Goal: Transaction & Acquisition: Purchase product/service

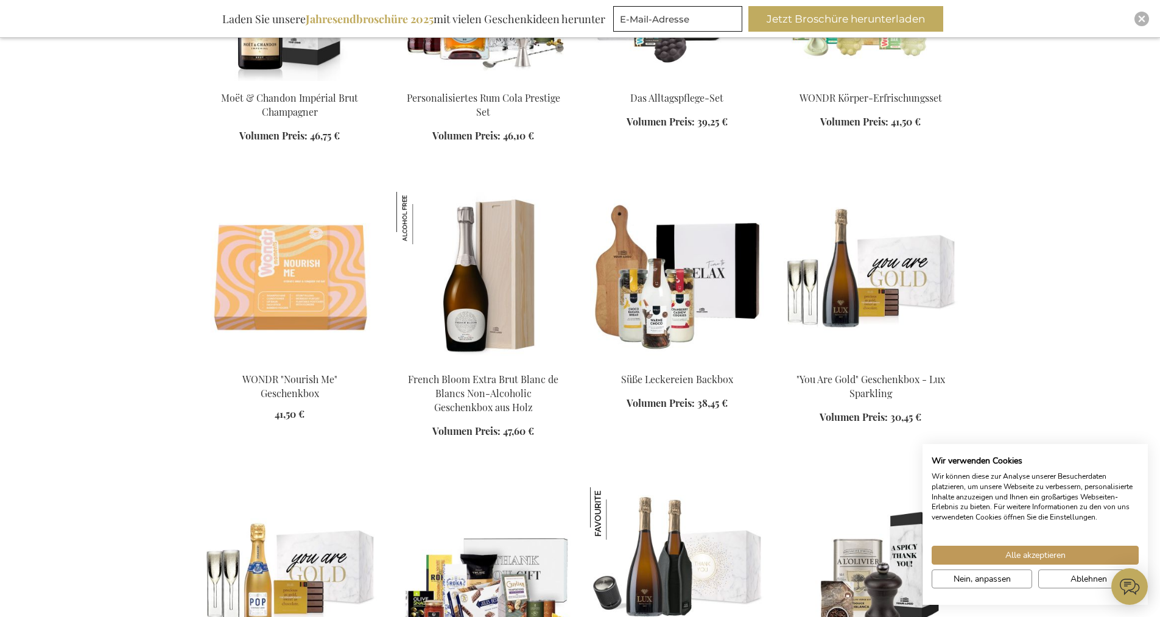
scroll to position [974, 0]
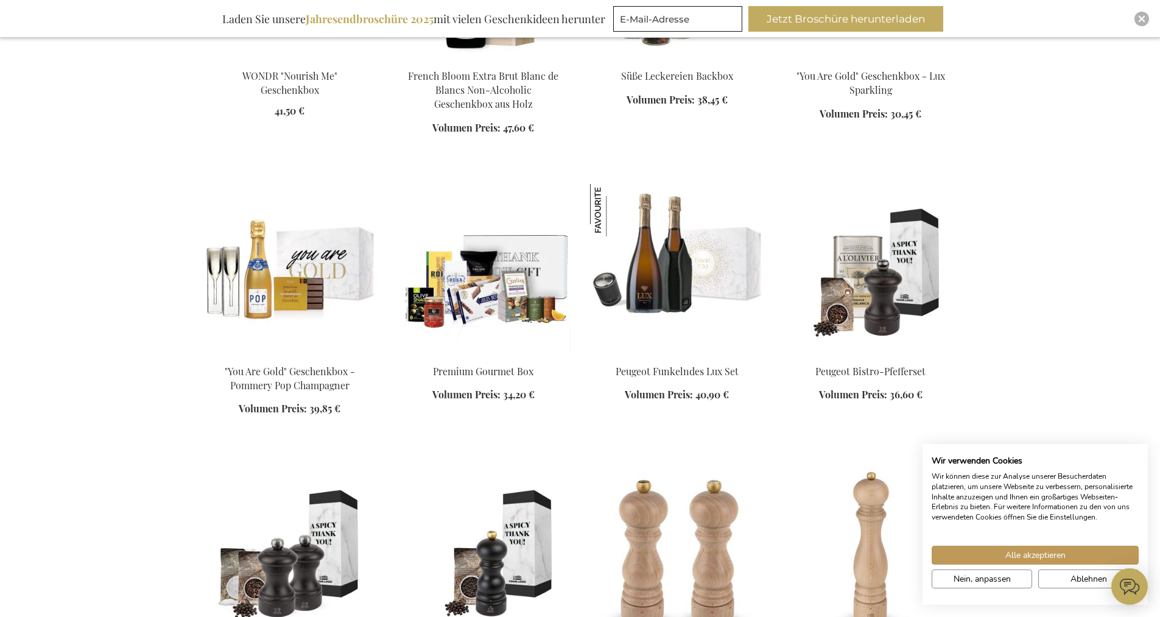
scroll to position [1217, 0]
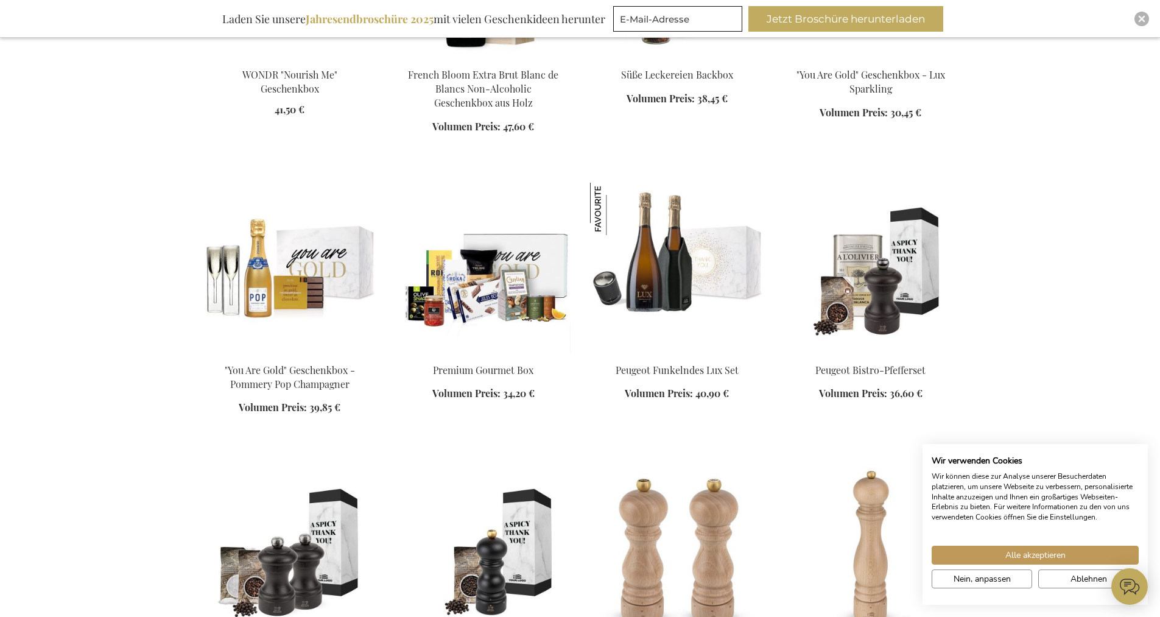
click at [533, 306] on img at bounding box center [483, 268] width 174 height 170
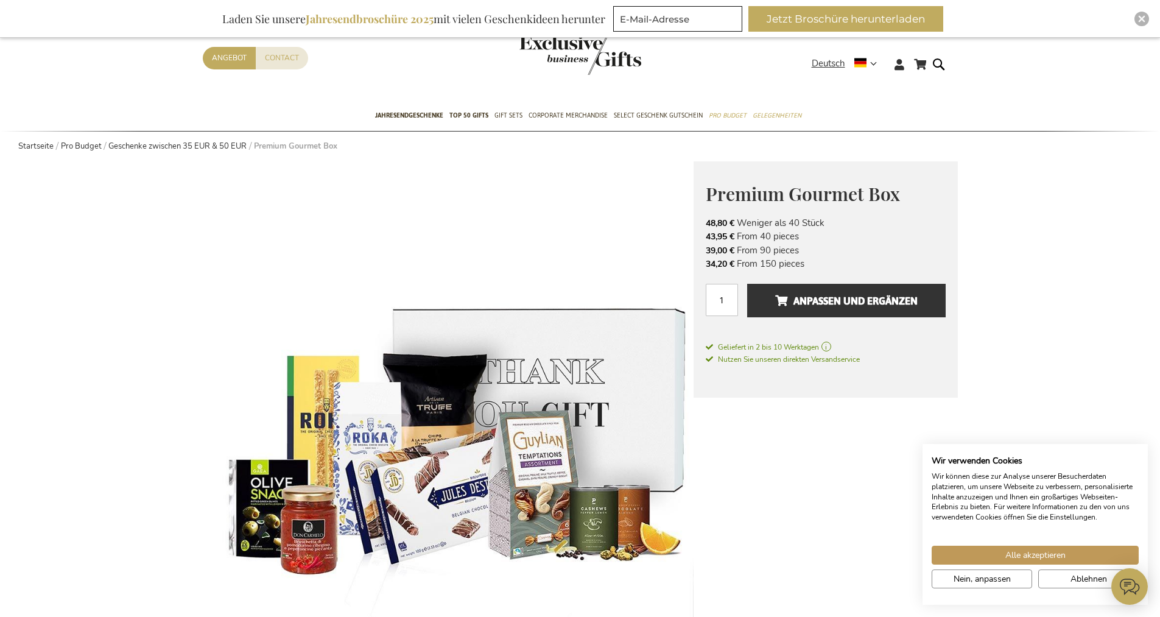
scroll to position [61, 0]
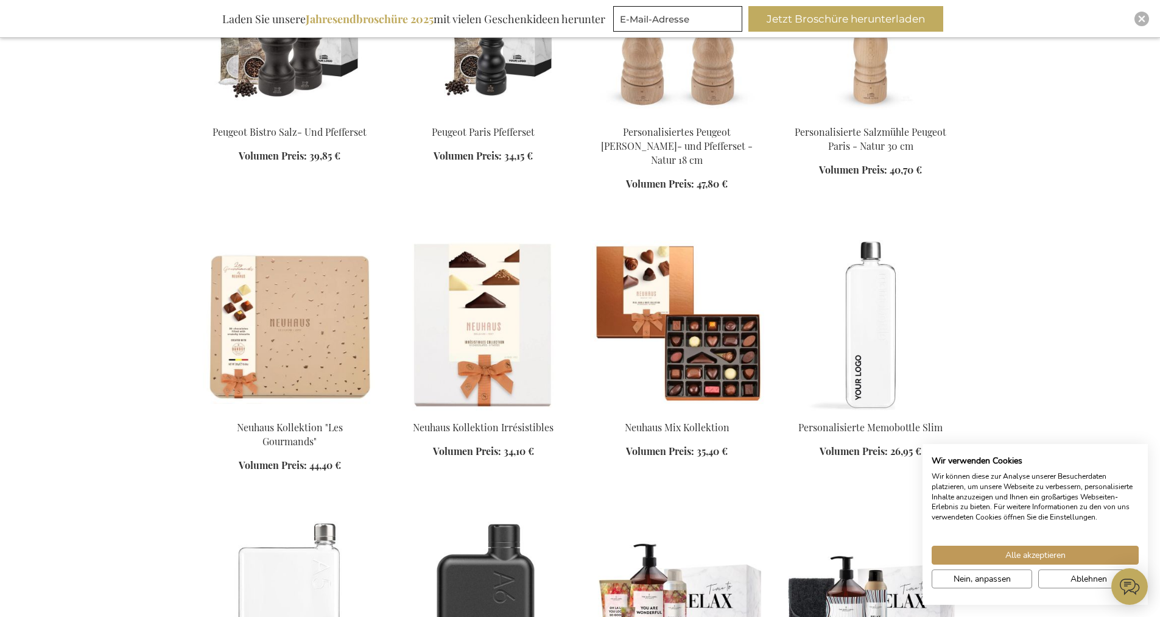
scroll to position [954, 0]
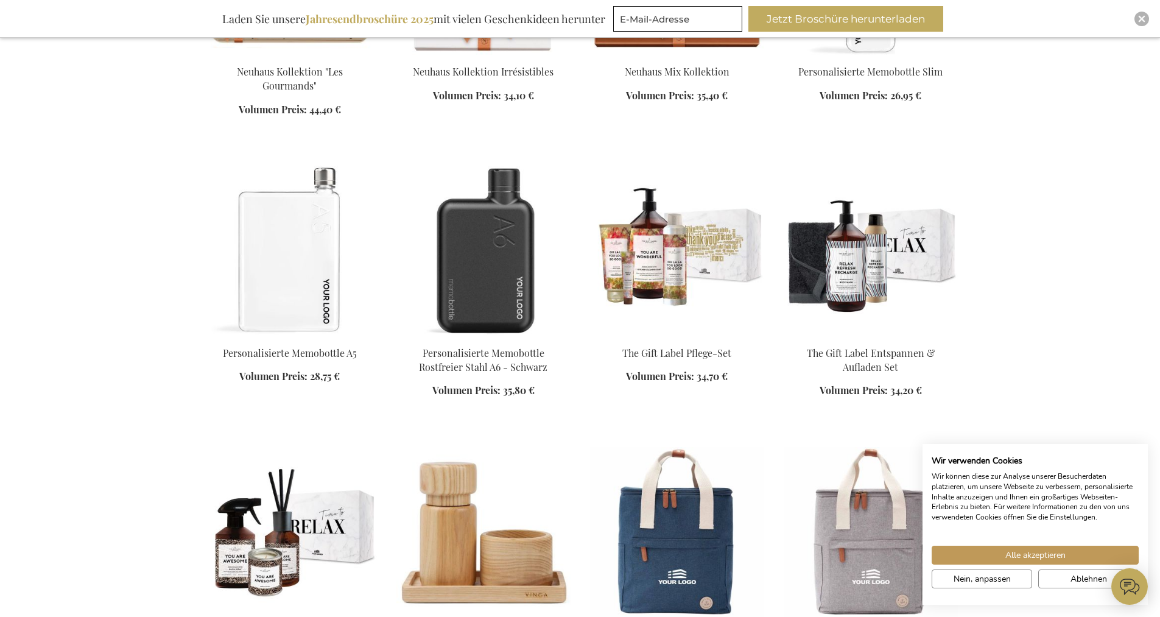
scroll to position [1320, 0]
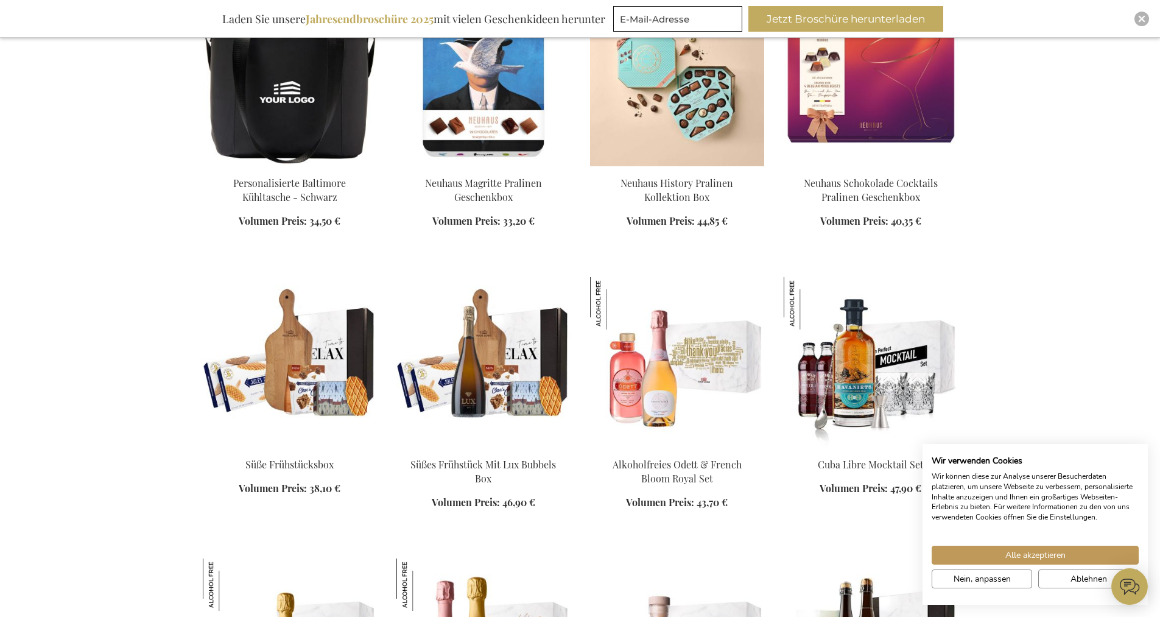
scroll to position [2780, 0]
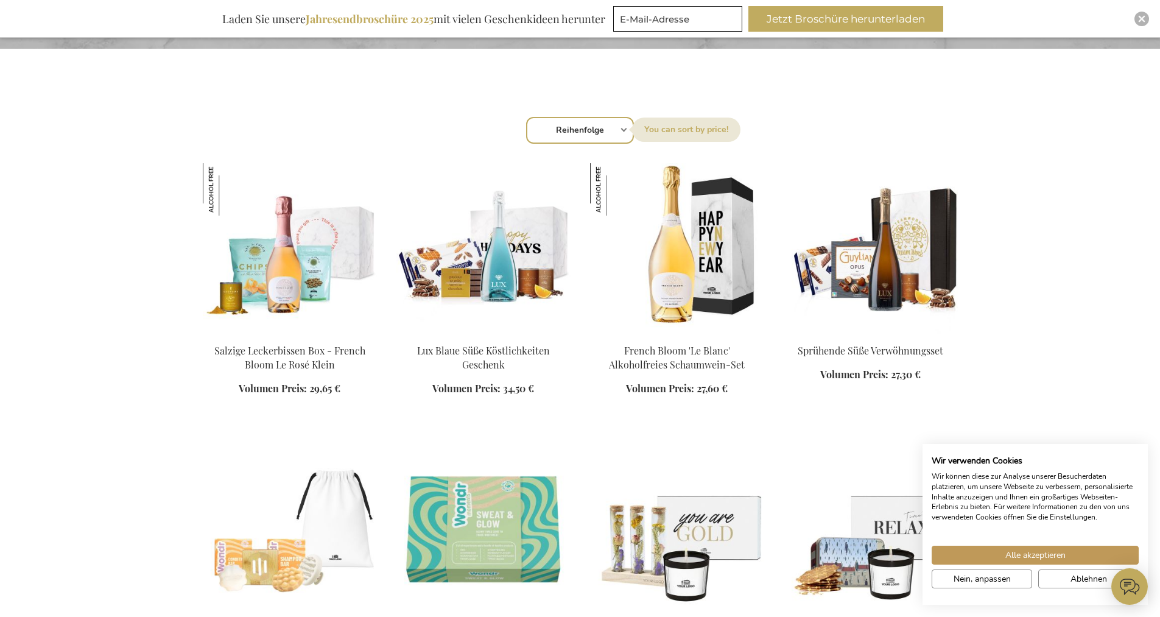
click at [502, 277] on img at bounding box center [483, 248] width 174 height 170
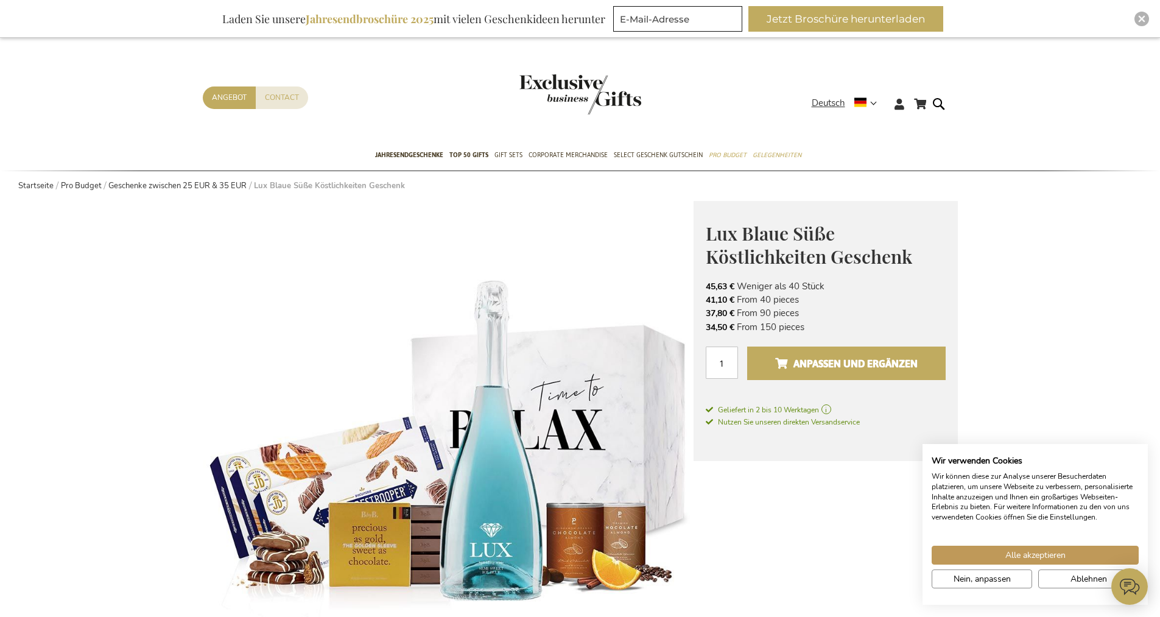
click at [824, 366] on span "Anpassen und ergänzen" at bounding box center [846, 363] width 142 height 19
